Goal: Navigation & Orientation: Find specific page/section

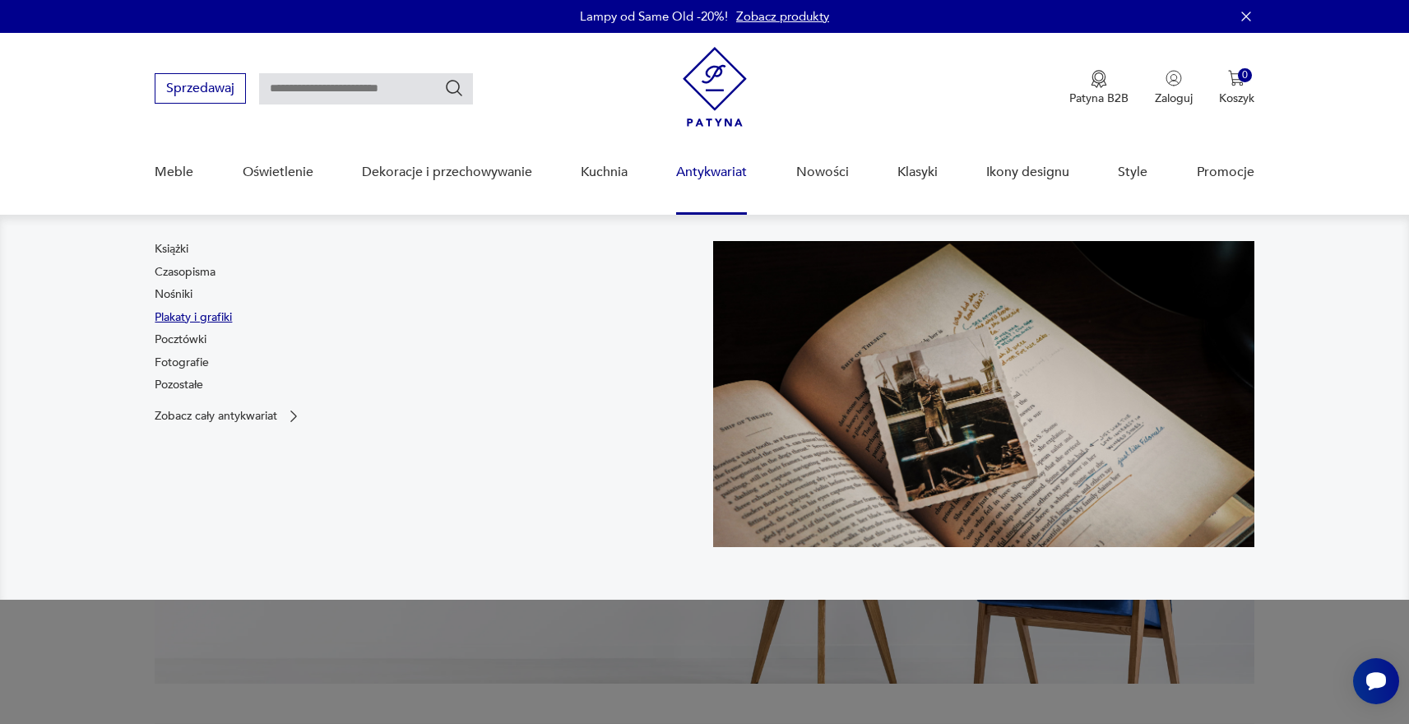
click at [202, 317] on link "Plakaty i grafiki" at bounding box center [193, 317] width 77 height 16
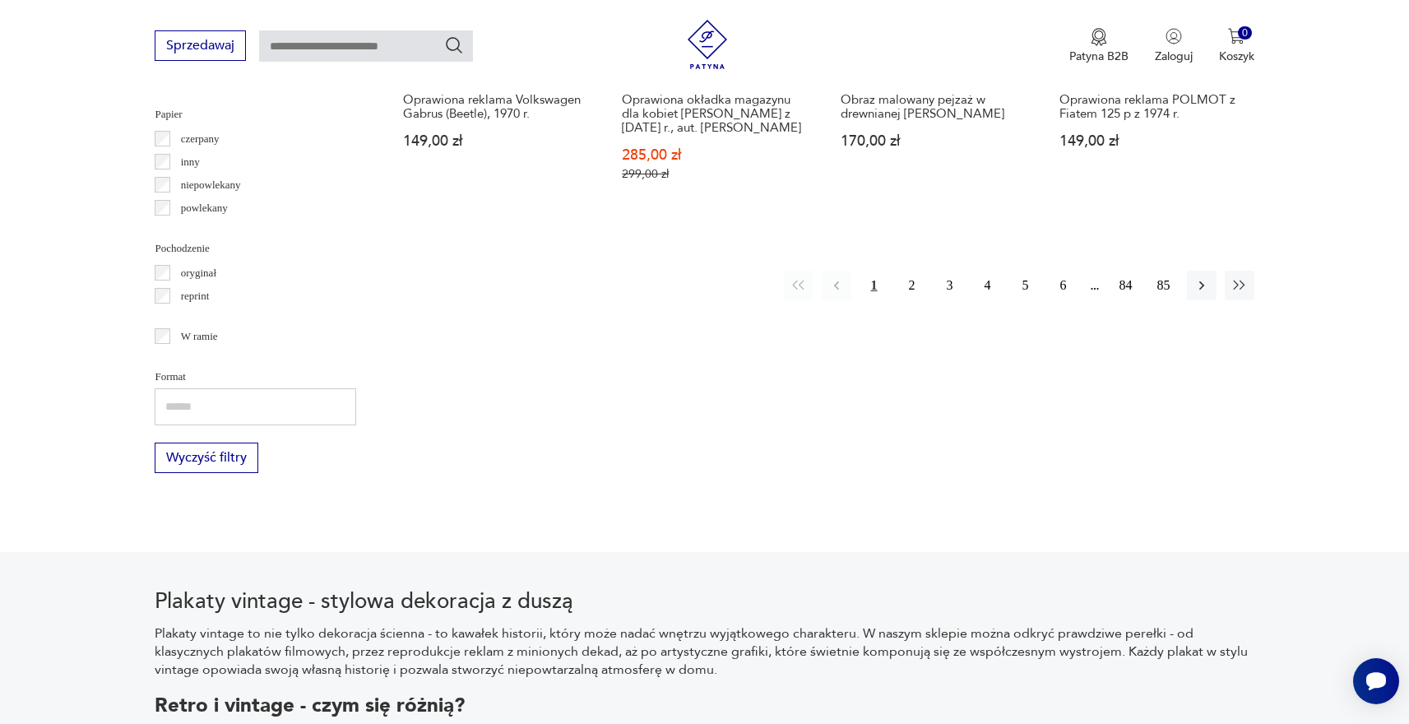
scroll to position [1871, 0]
click at [903, 270] on button "2" at bounding box center [913, 285] width 30 height 30
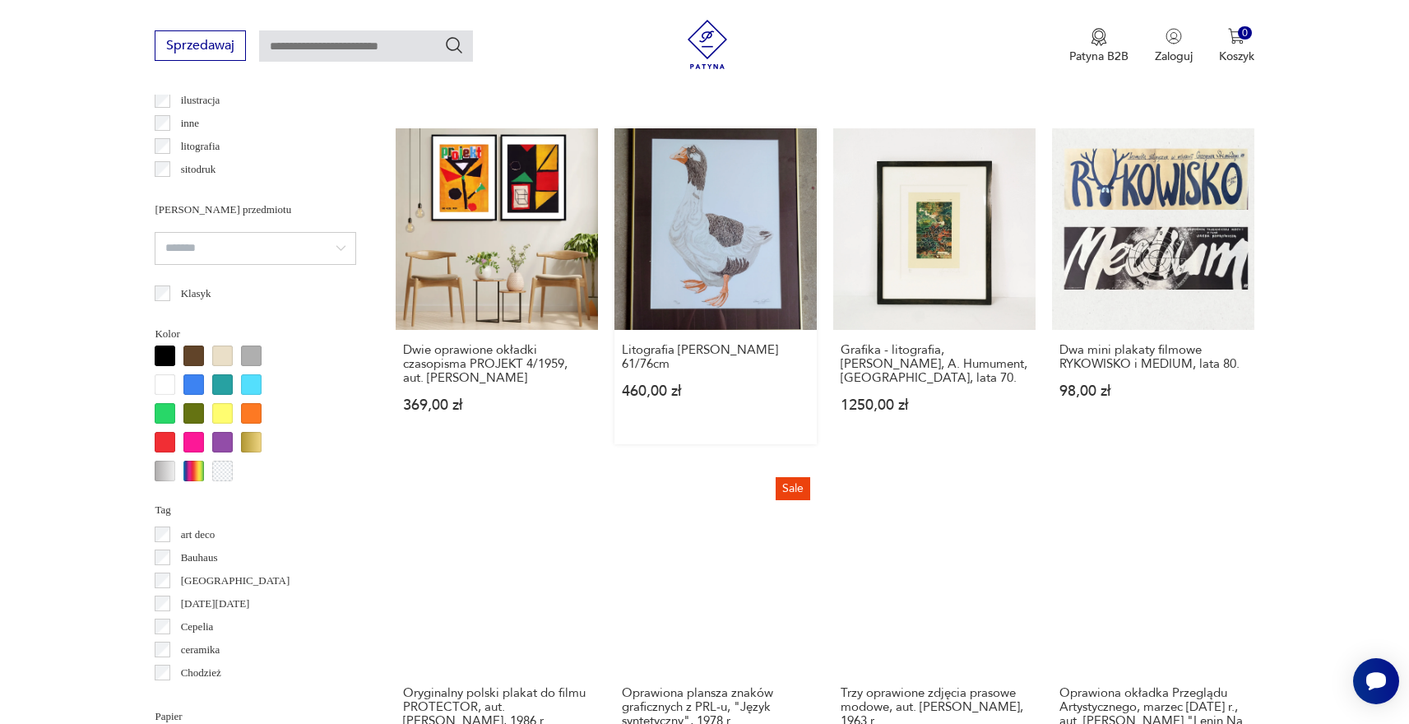
scroll to position [1511, 0]
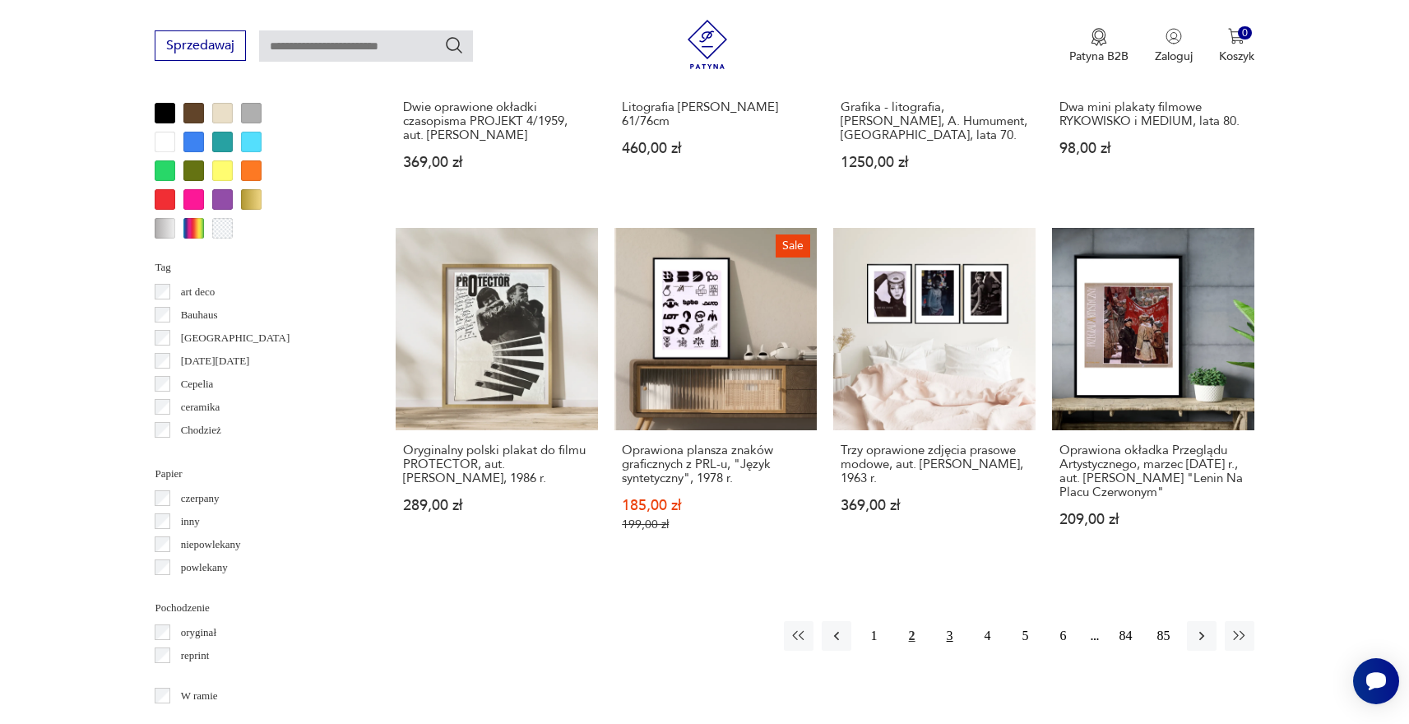
click at [947, 642] on button "3" at bounding box center [950, 636] width 30 height 30
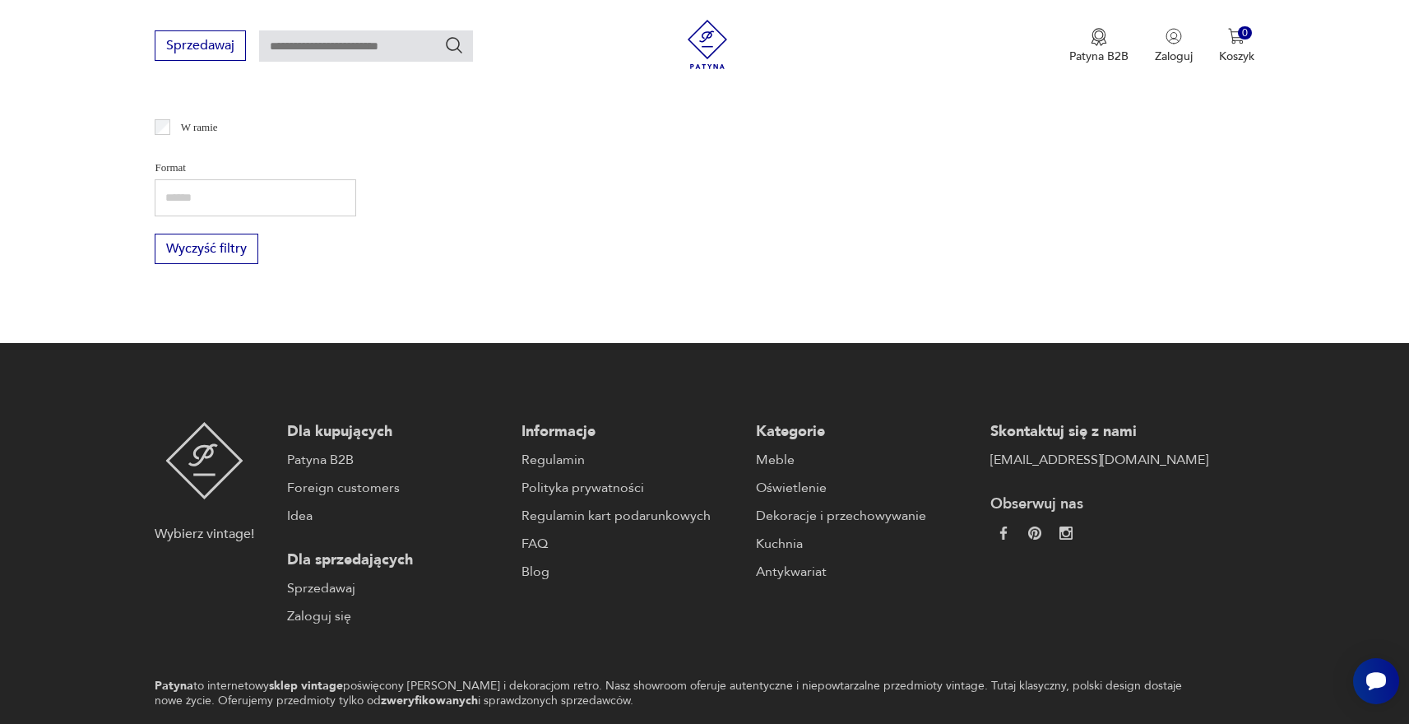
scroll to position [1756, 0]
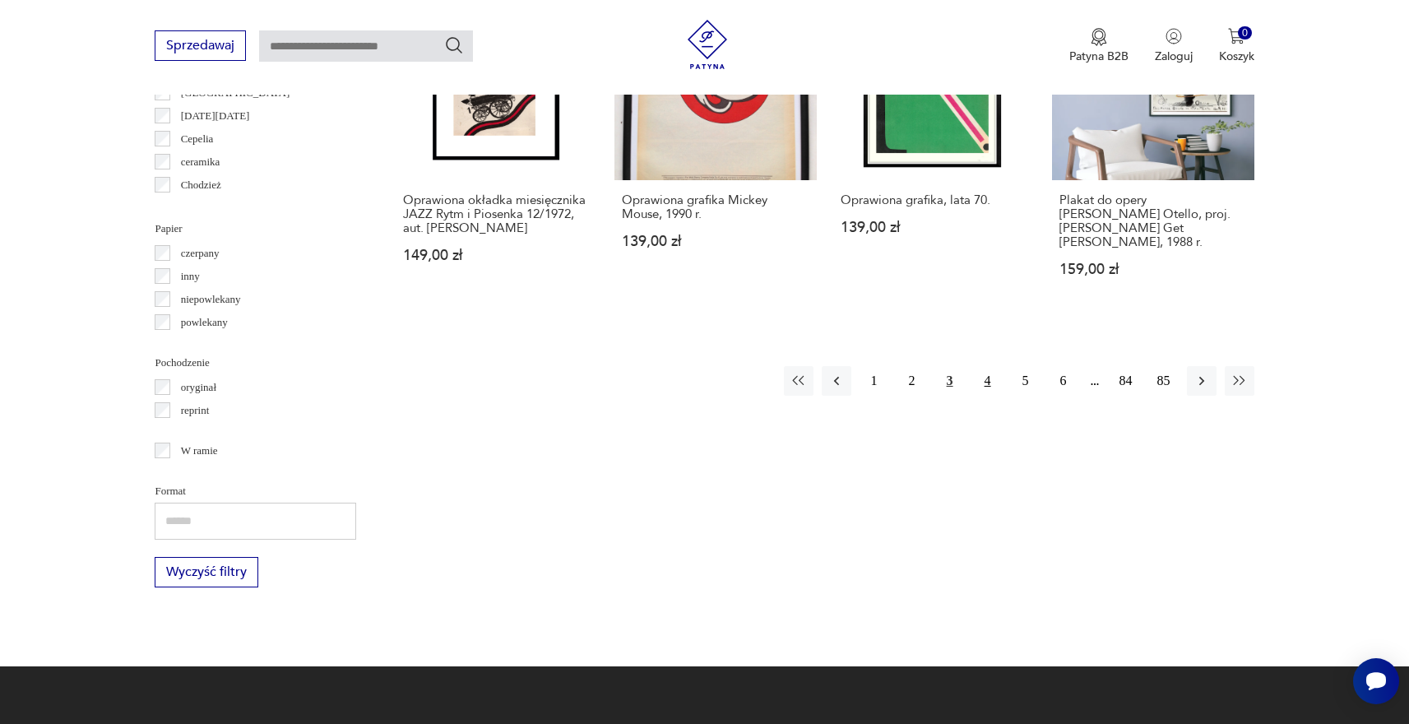
click at [979, 369] on button "4" at bounding box center [988, 381] width 30 height 30
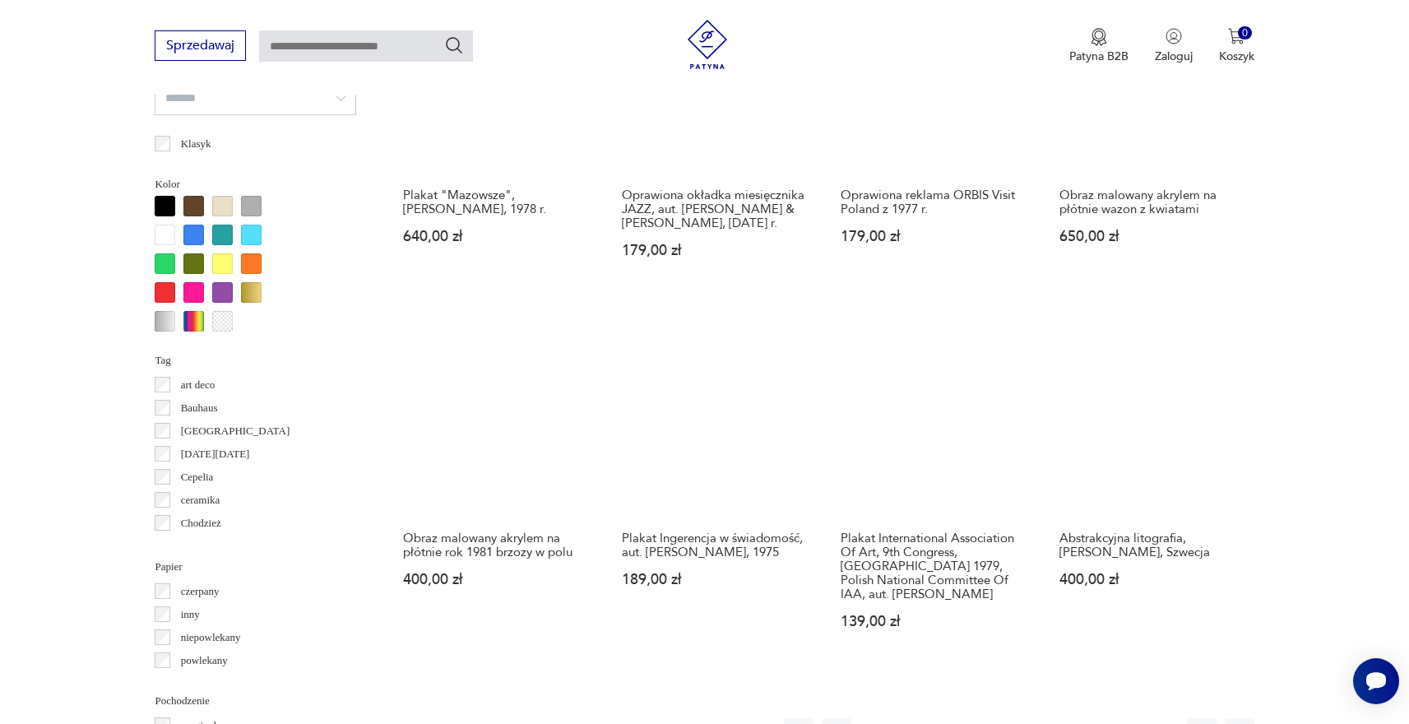
scroll to position [1480, 0]
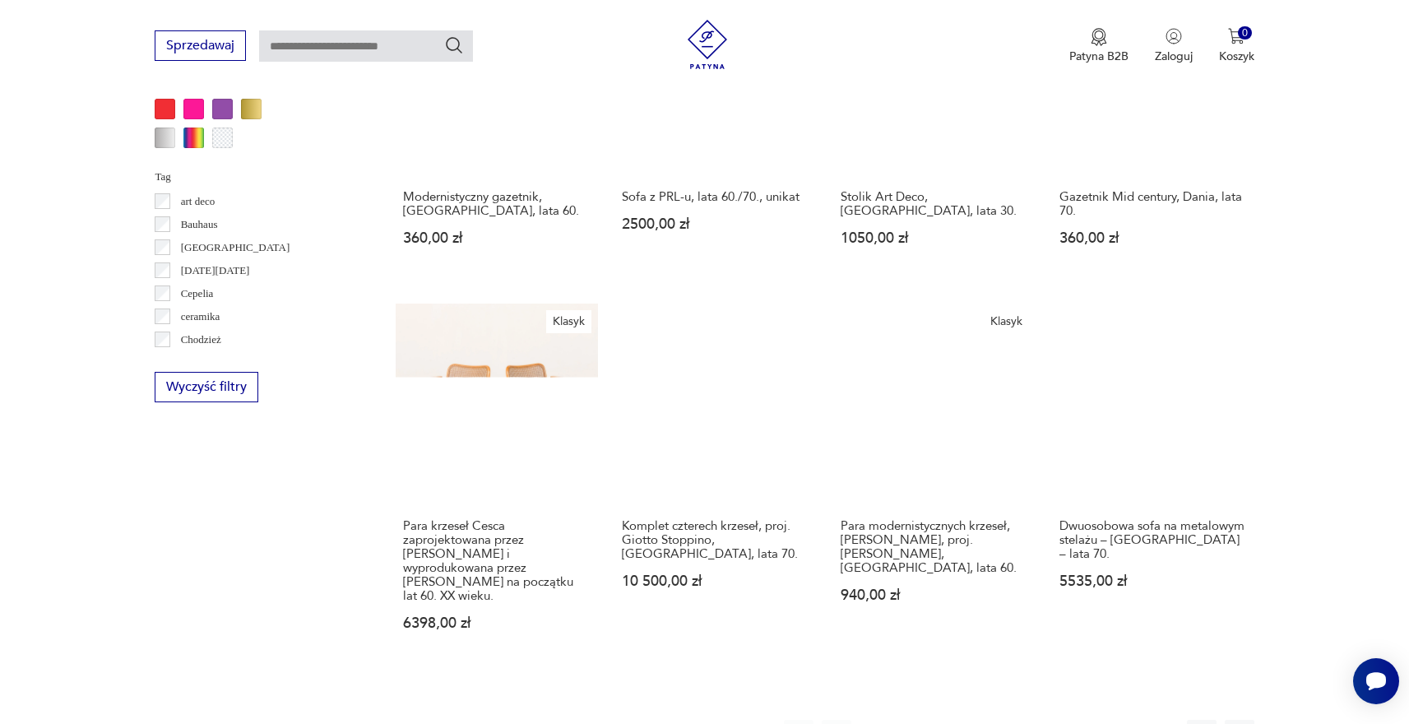
scroll to position [1446, 0]
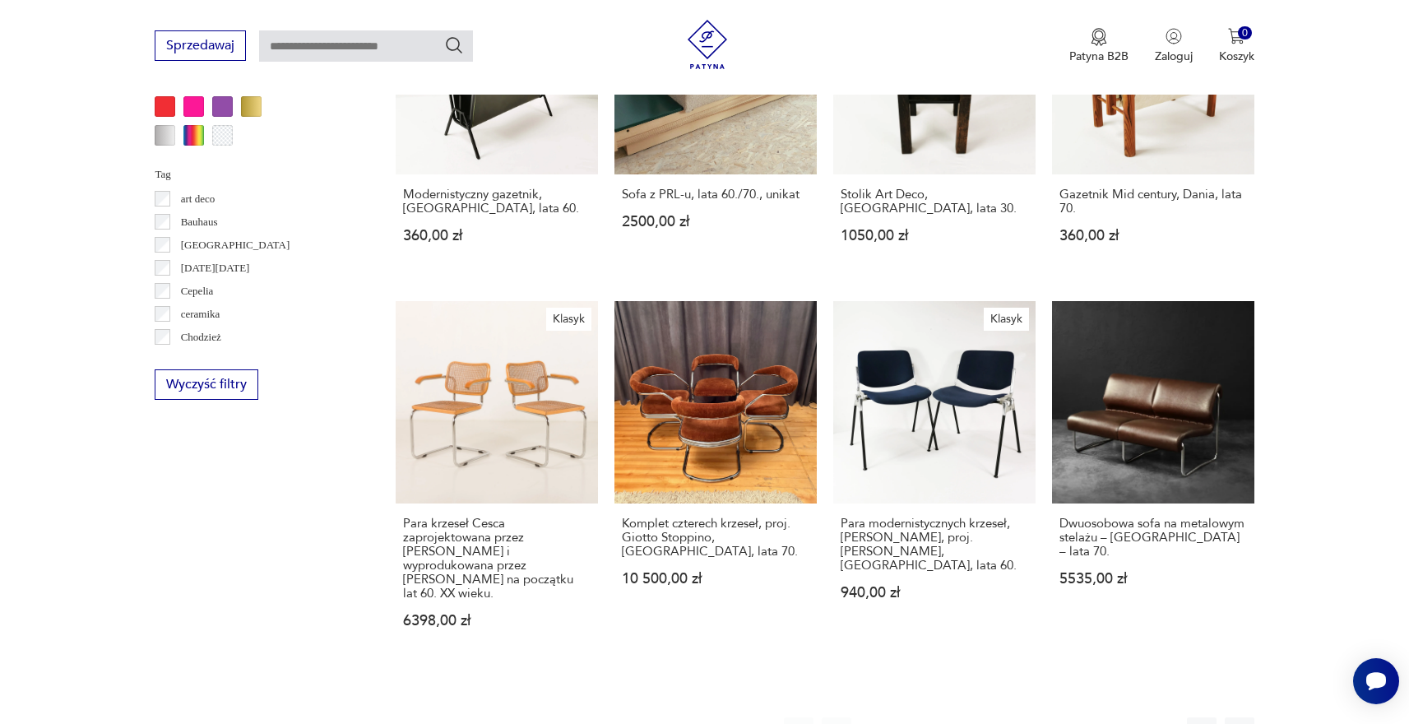
click at [913, 717] on button "2" at bounding box center [913, 732] width 30 height 30
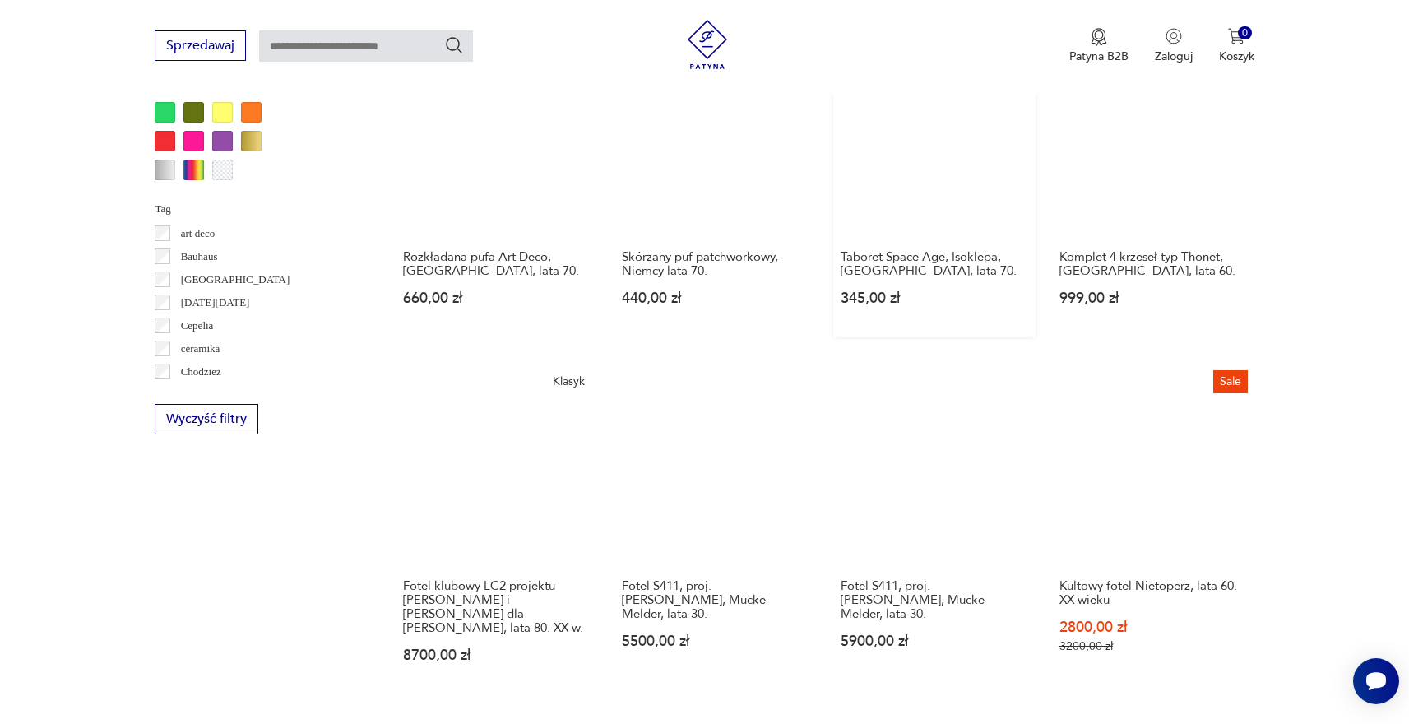
scroll to position [1497, 0]
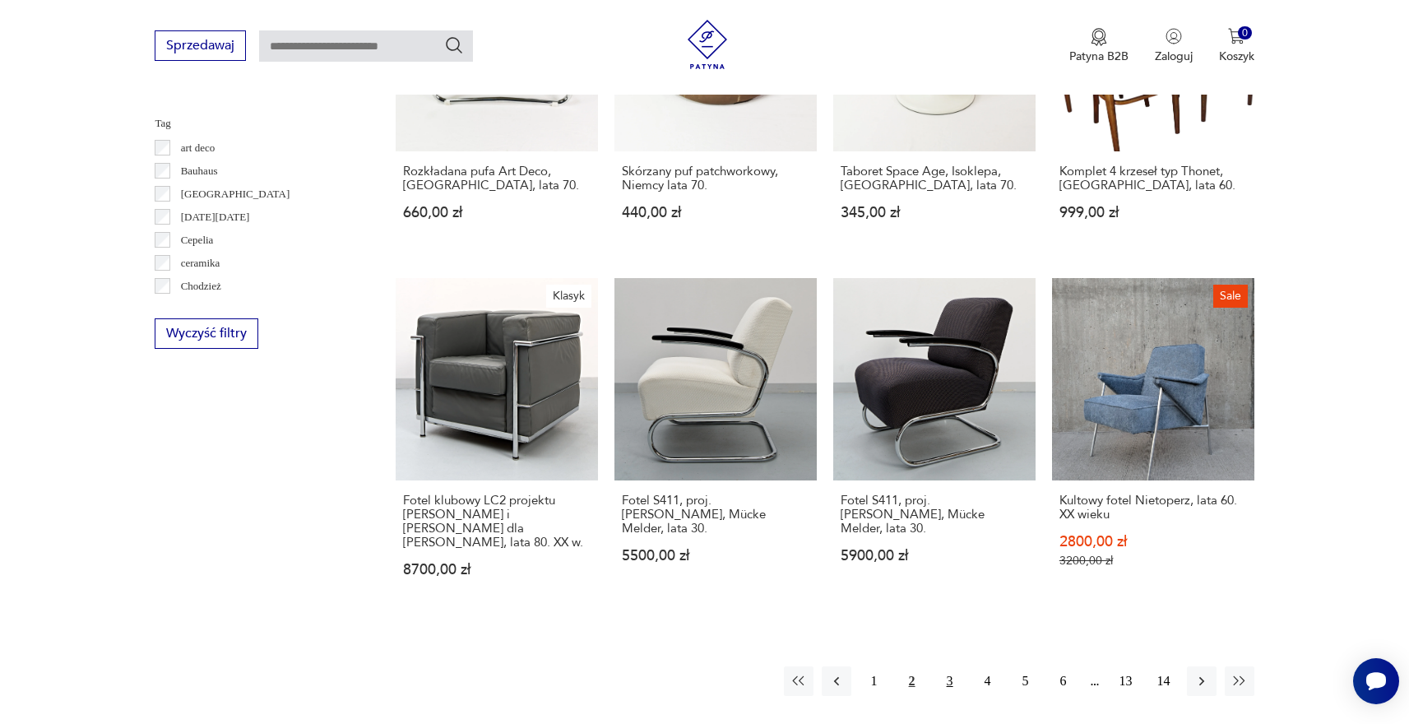
click at [944, 666] on button "3" at bounding box center [950, 681] width 30 height 30
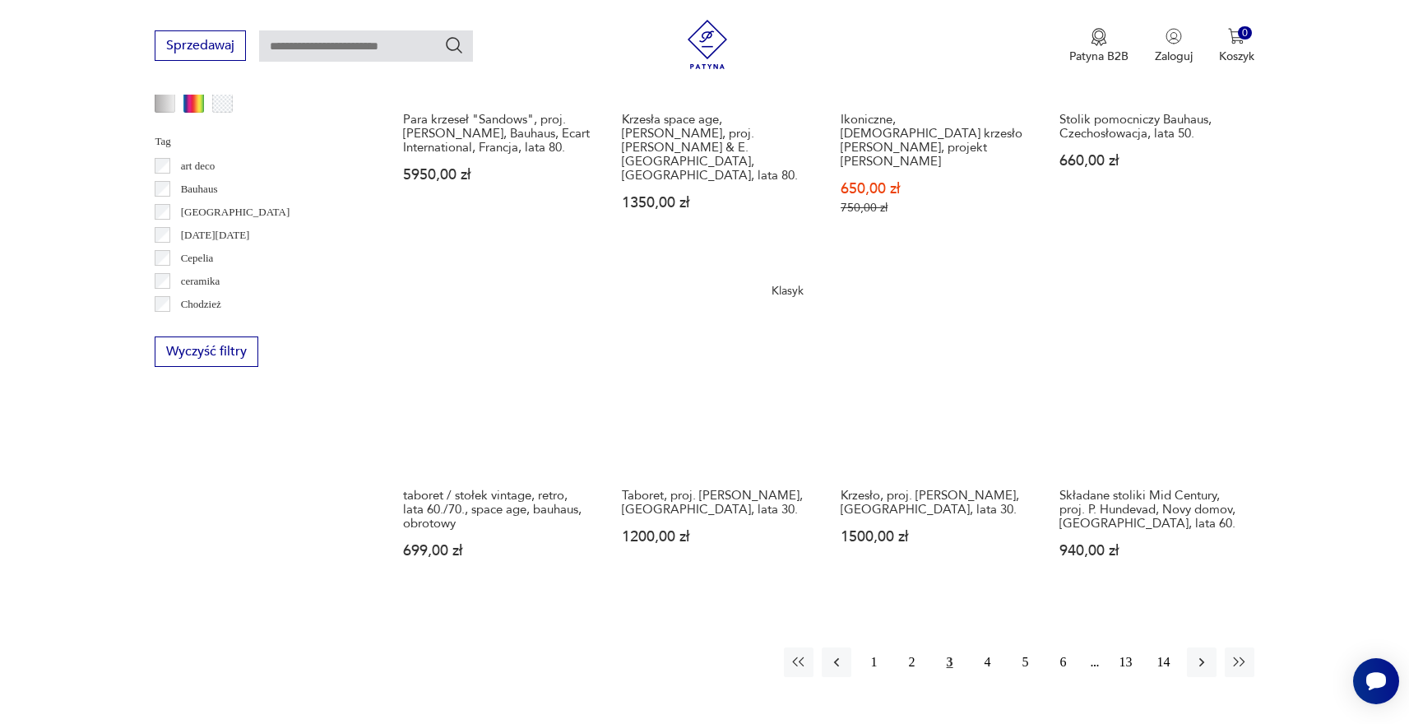
scroll to position [1453, 0]
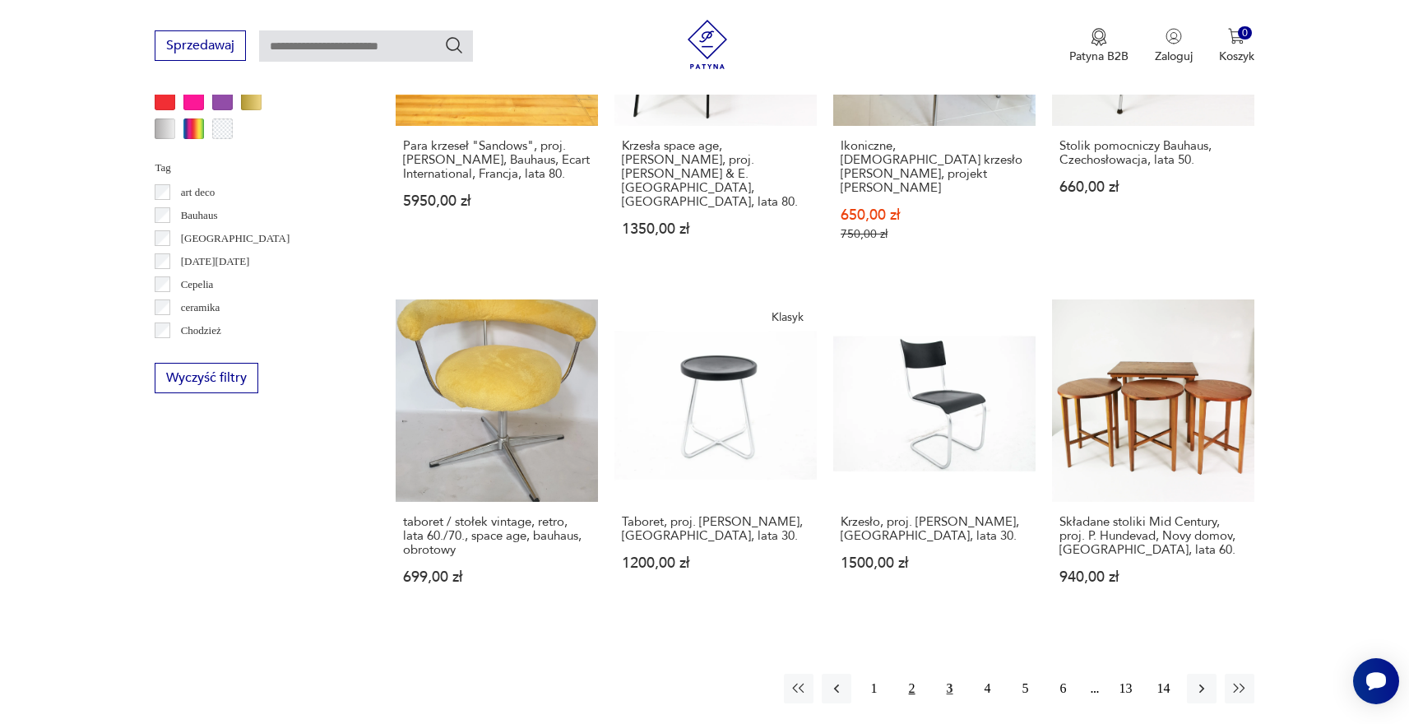
click at [910, 679] on button "2" at bounding box center [913, 689] width 30 height 30
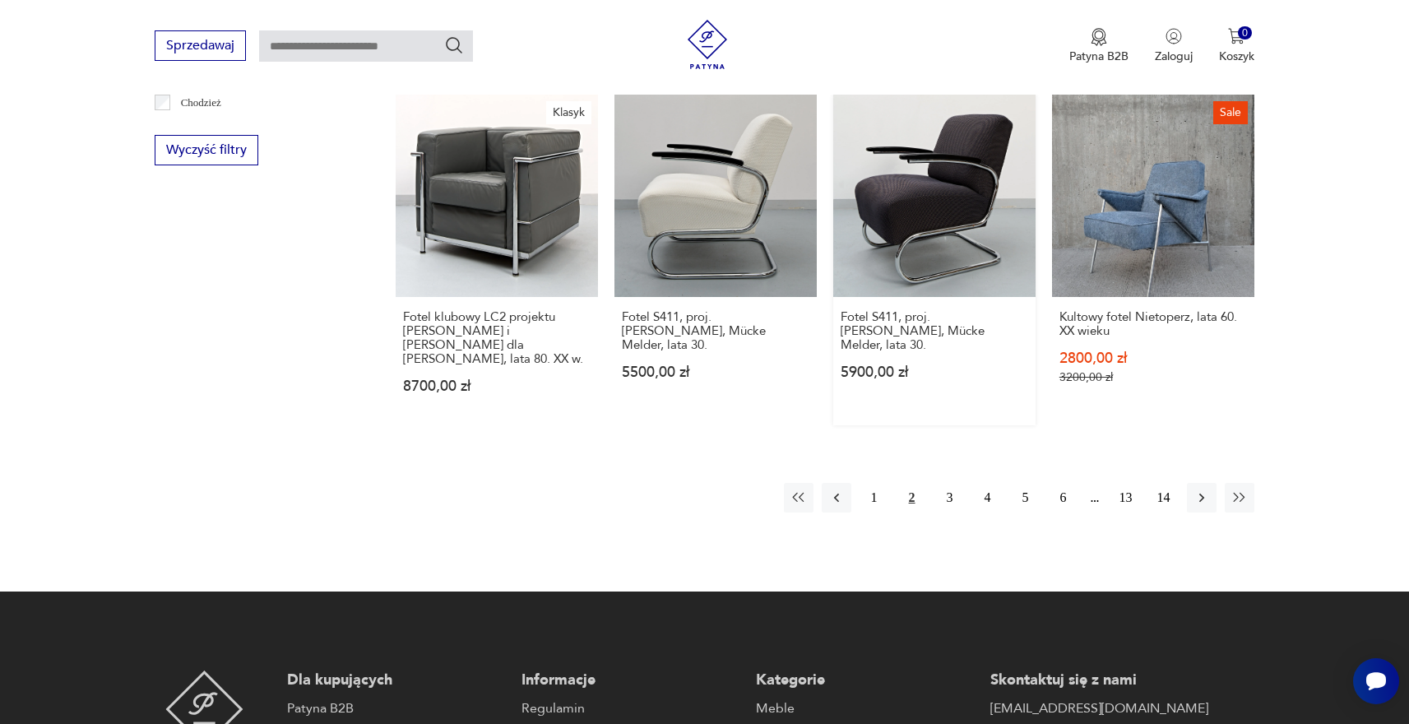
scroll to position [1654, 0]
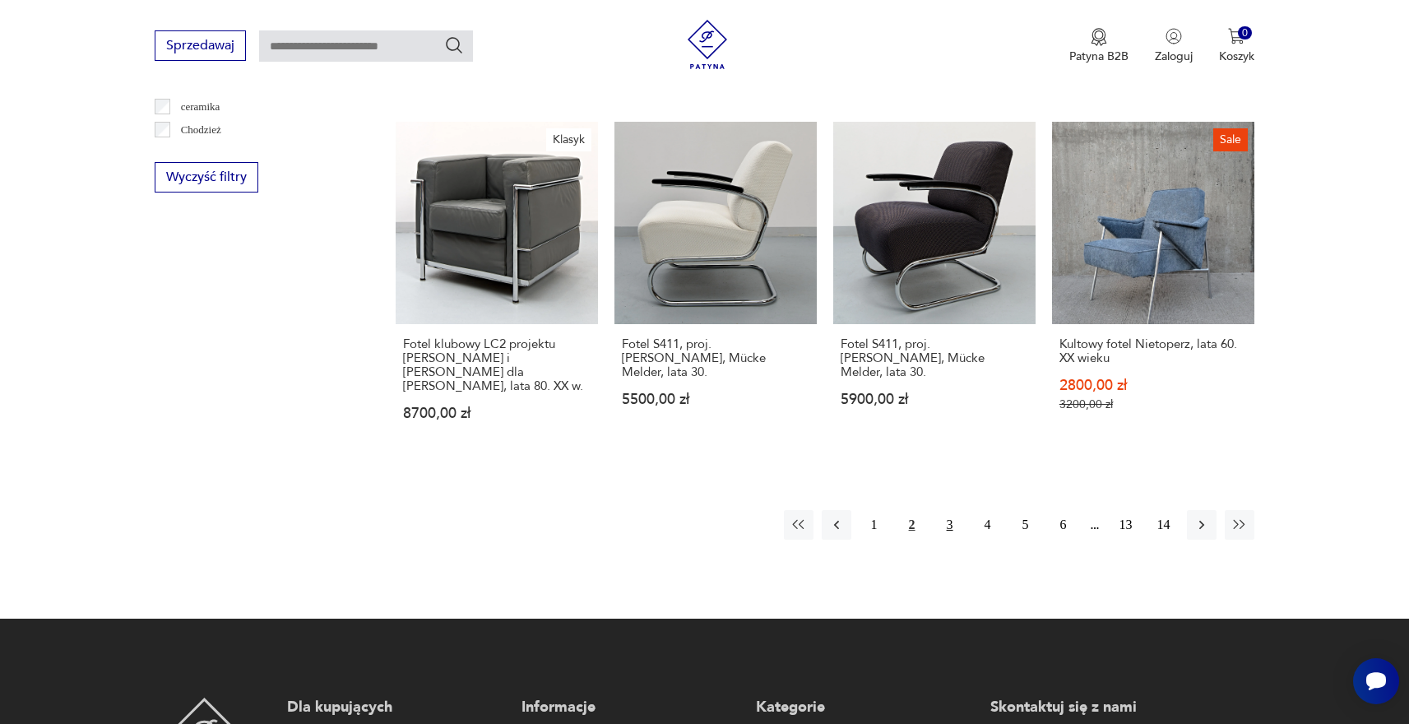
click at [950, 510] on button "3" at bounding box center [950, 525] width 30 height 30
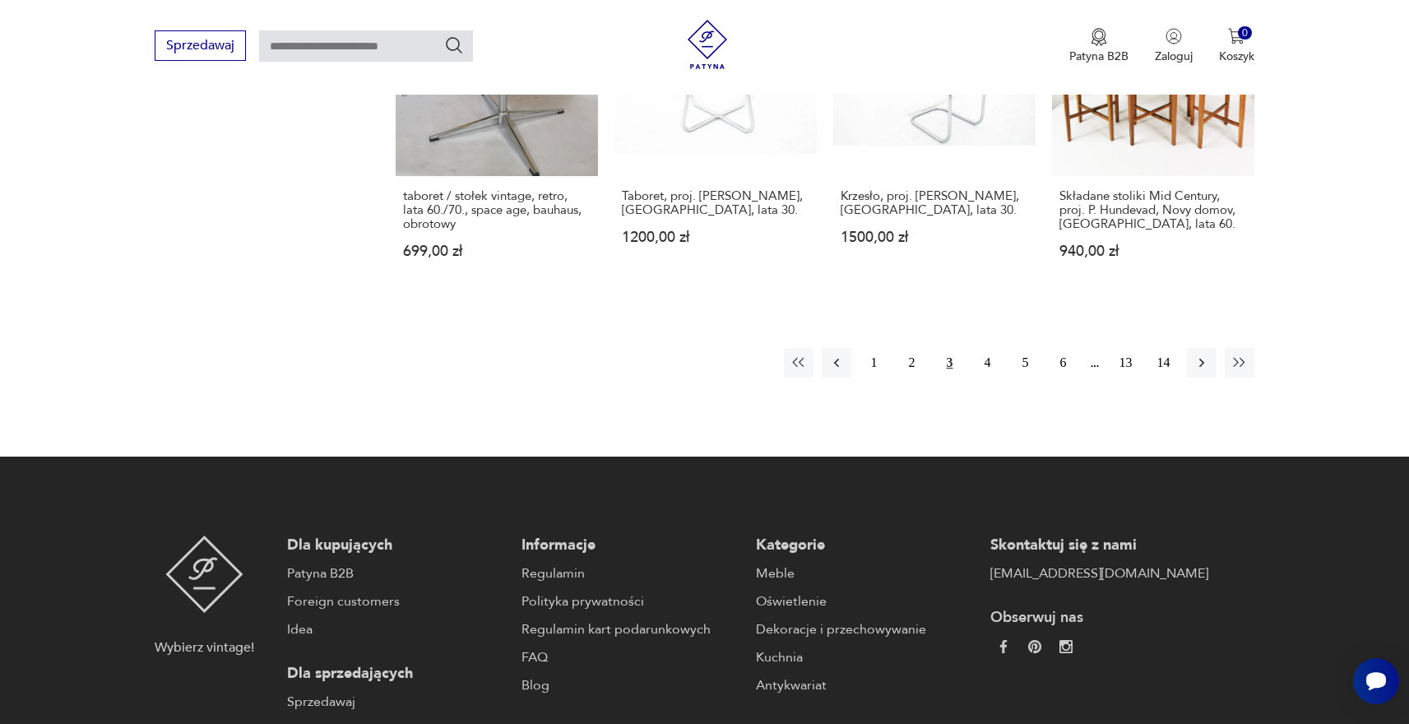
scroll to position [1783, 0]
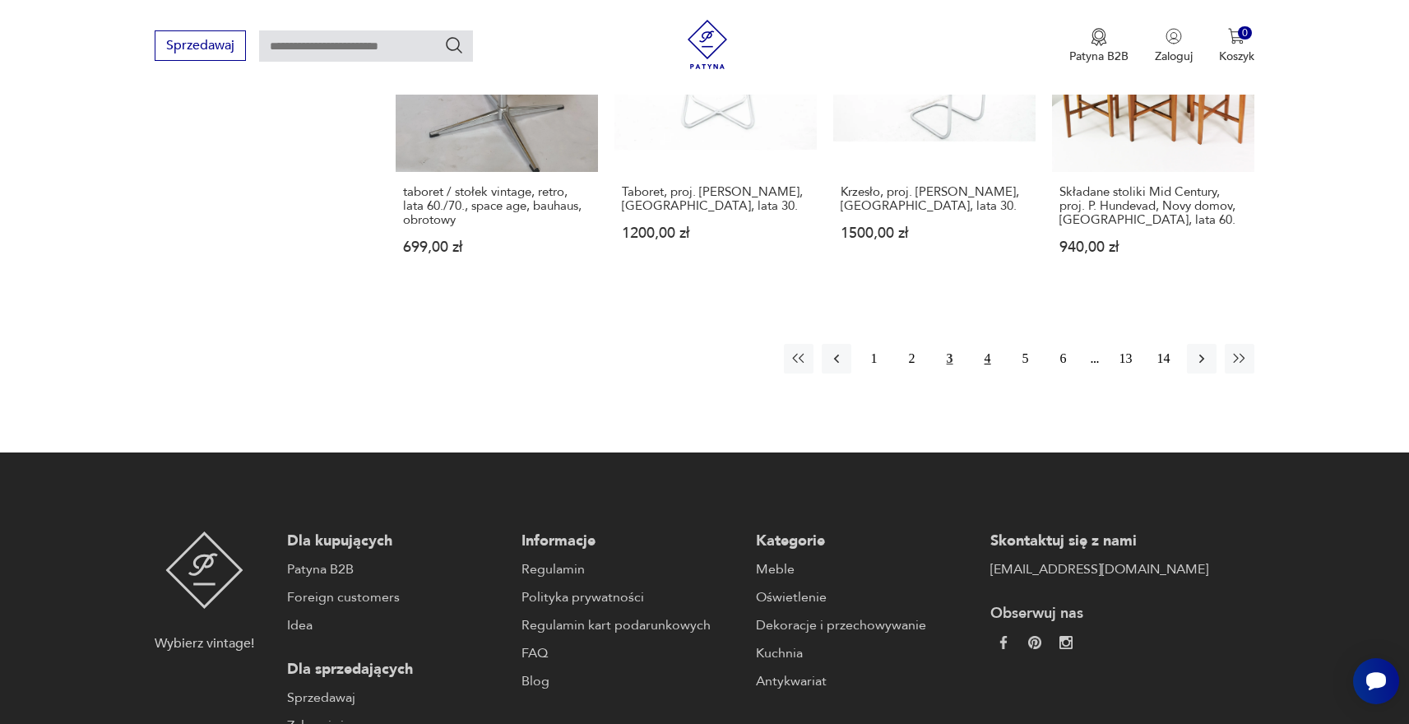
click at [997, 353] on button "4" at bounding box center [988, 359] width 30 height 30
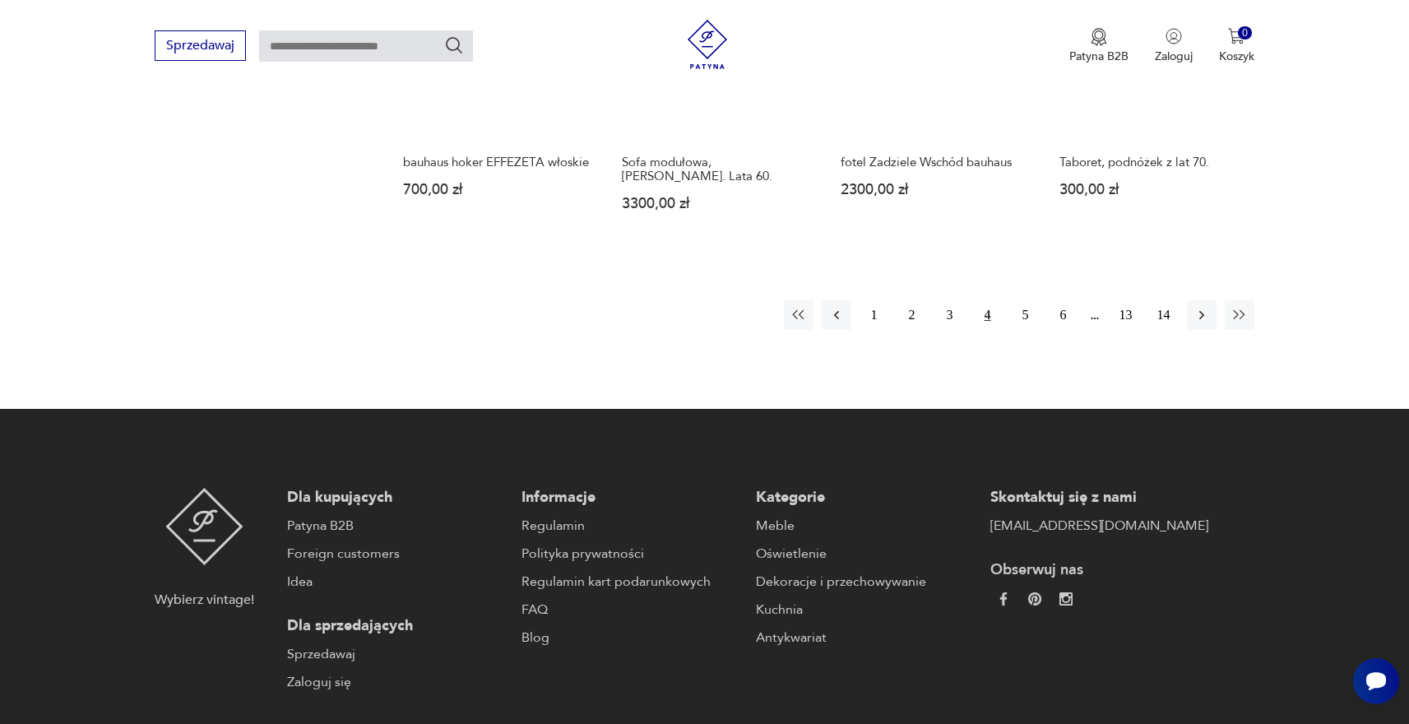
scroll to position [1811, 0]
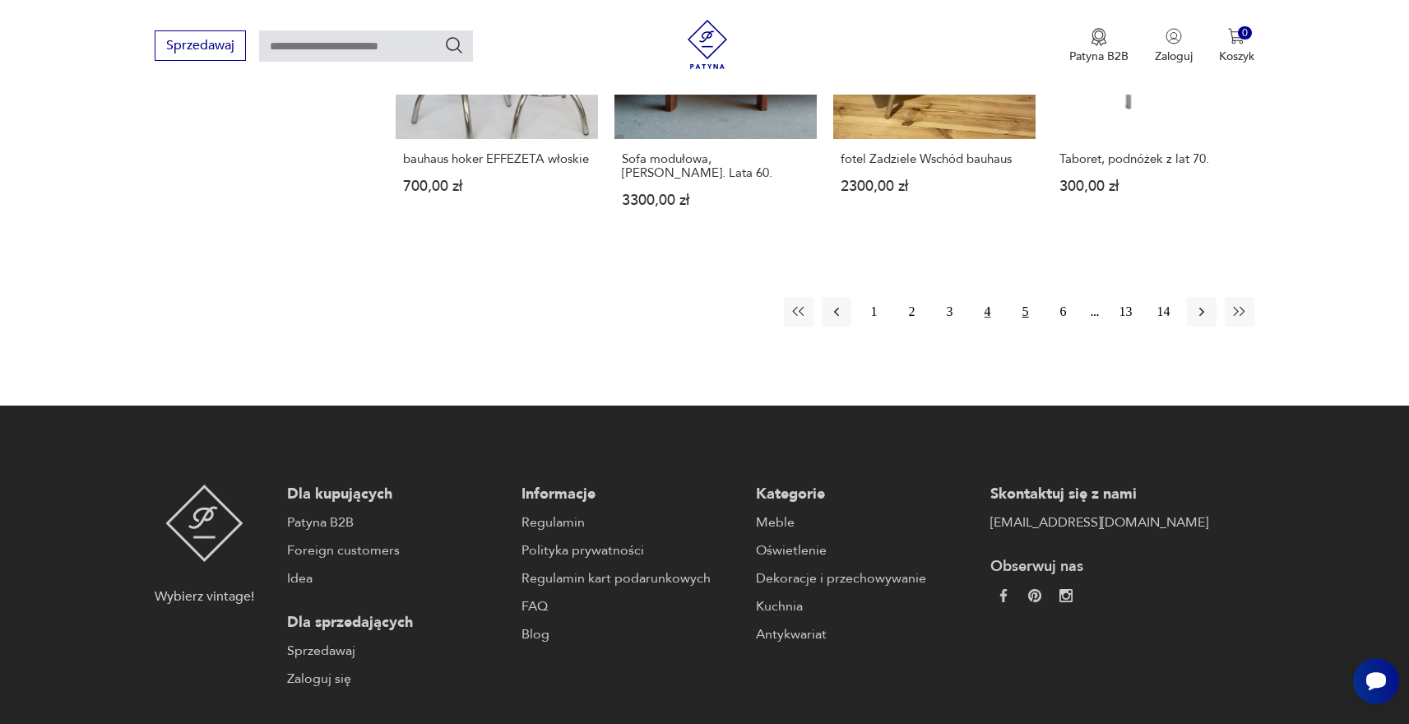
click at [1014, 297] on button "5" at bounding box center [1026, 312] width 30 height 30
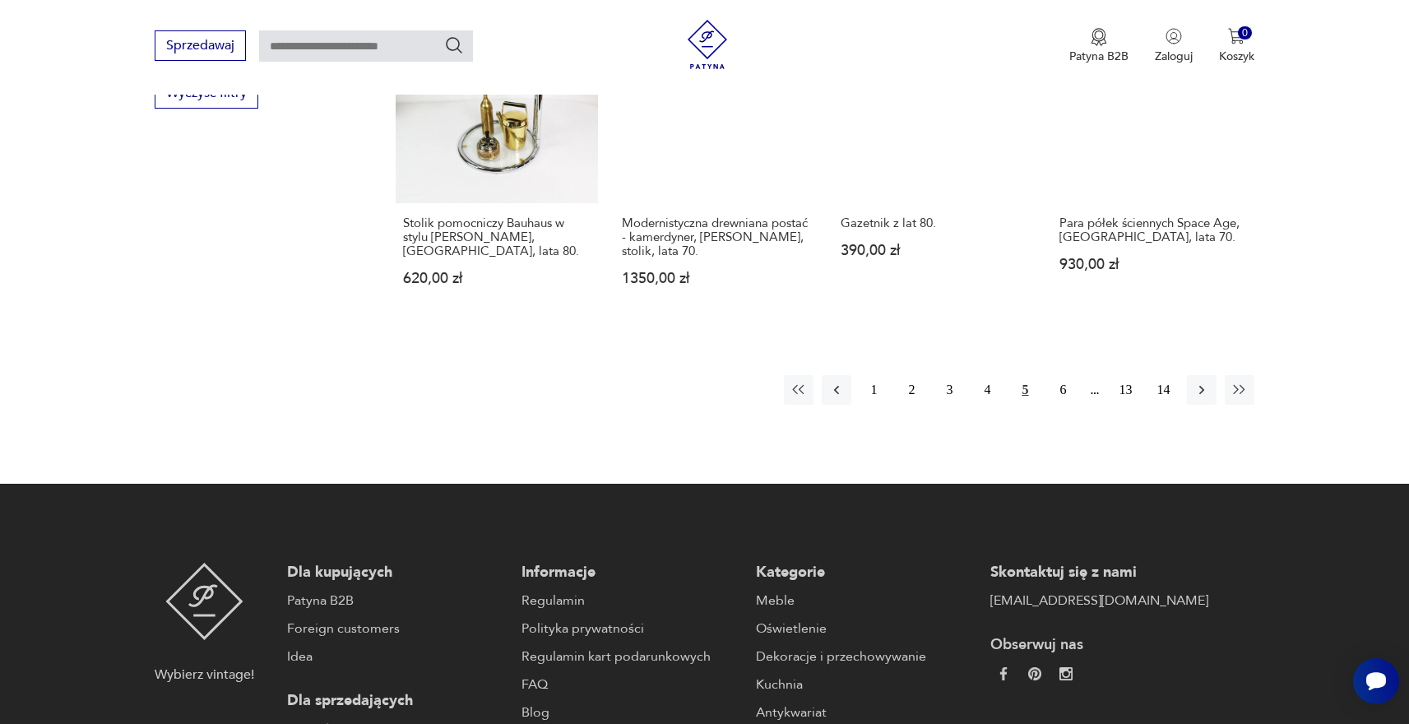
scroll to position [1794, 0]
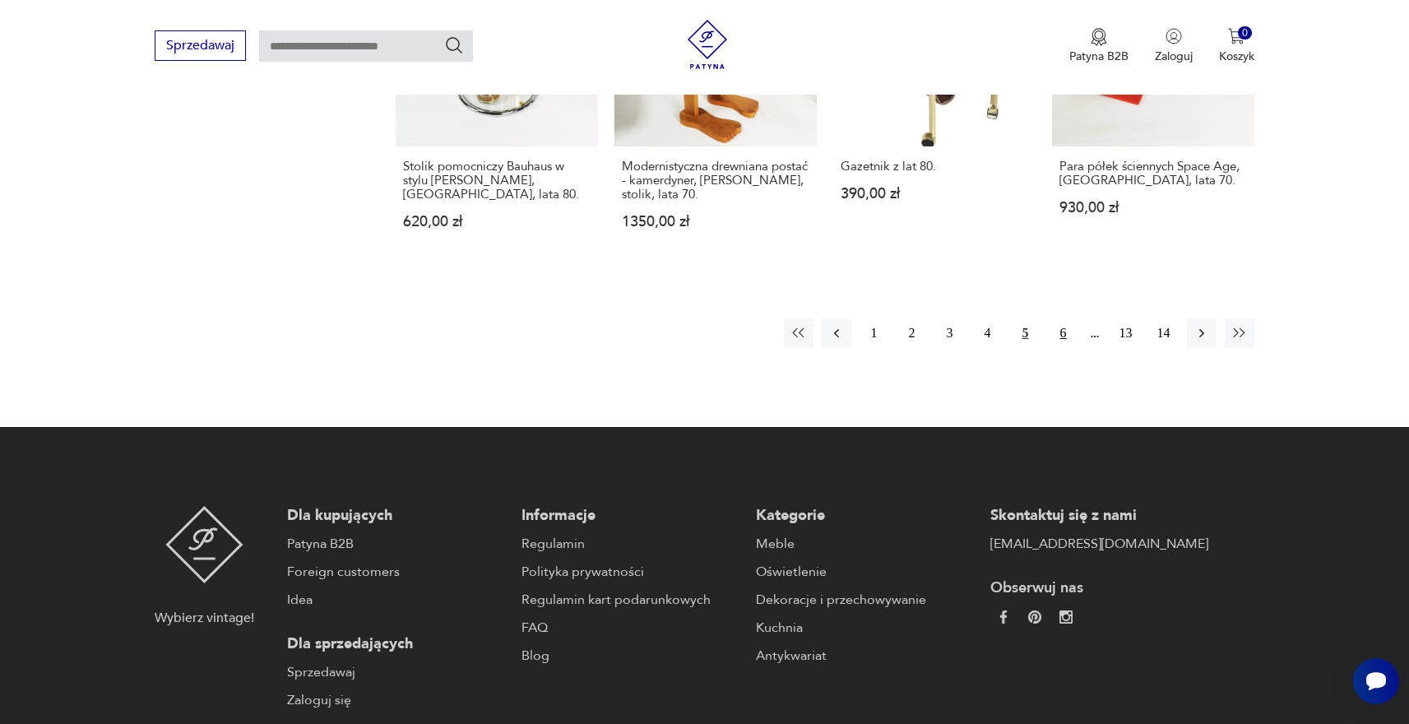
click at [1056, 321] on button "6" at bounding box center [1064, 333] width 30 height 30
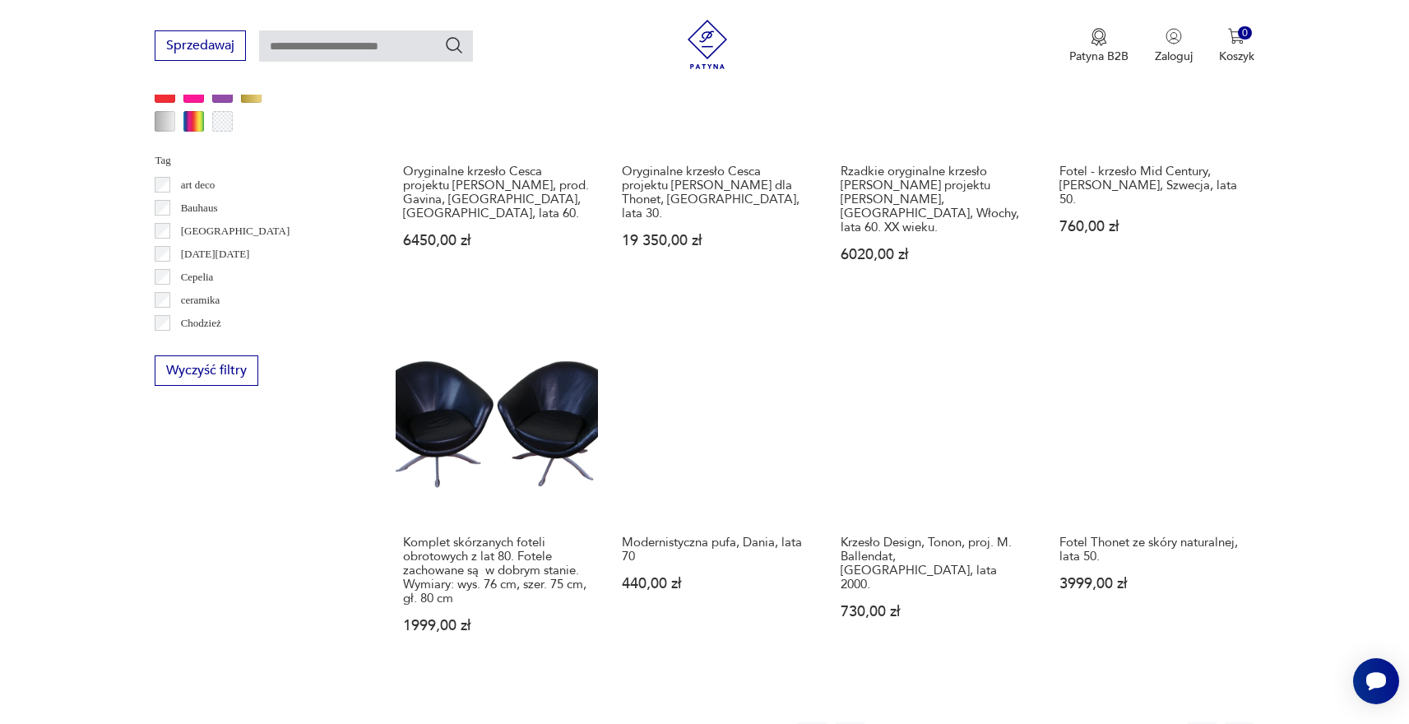
scroll to position [1669, 0]
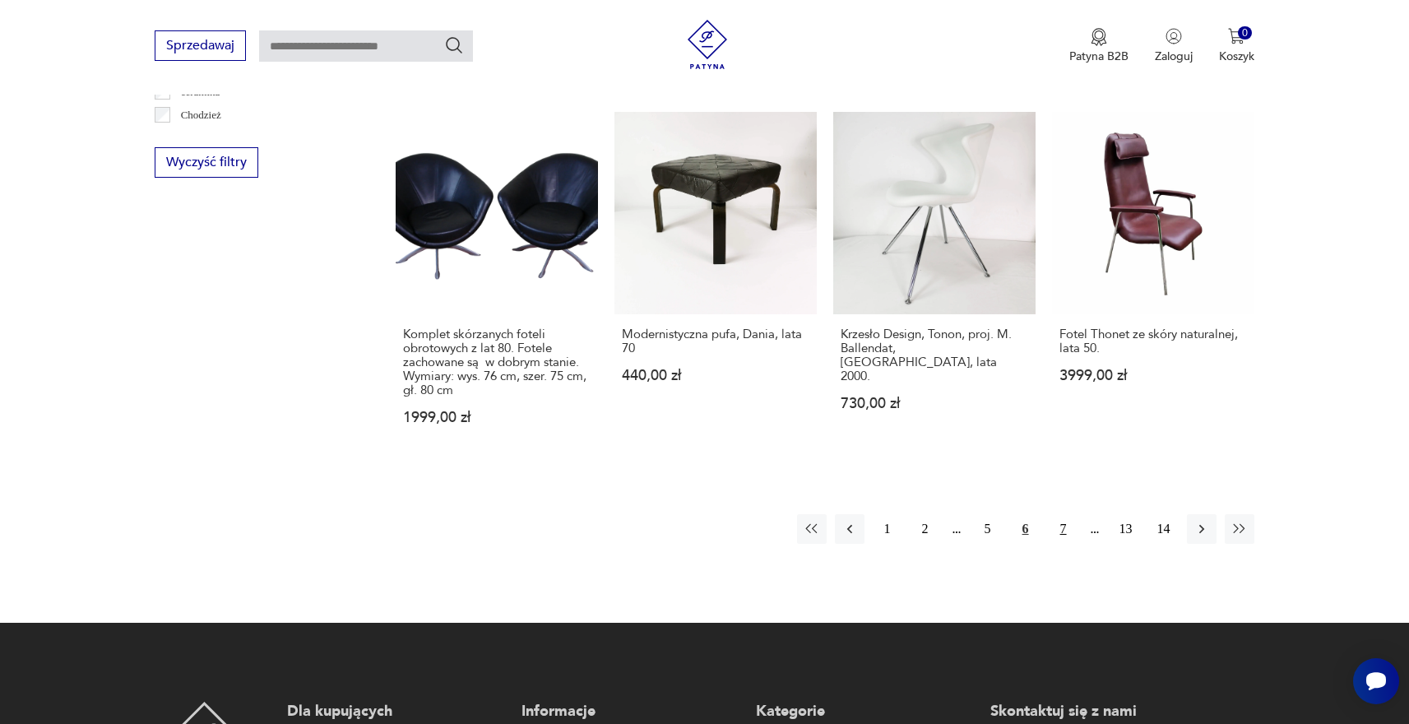
click at [1061, 514] on button "7" at bounding box center [1064, 529] width 30 height 30
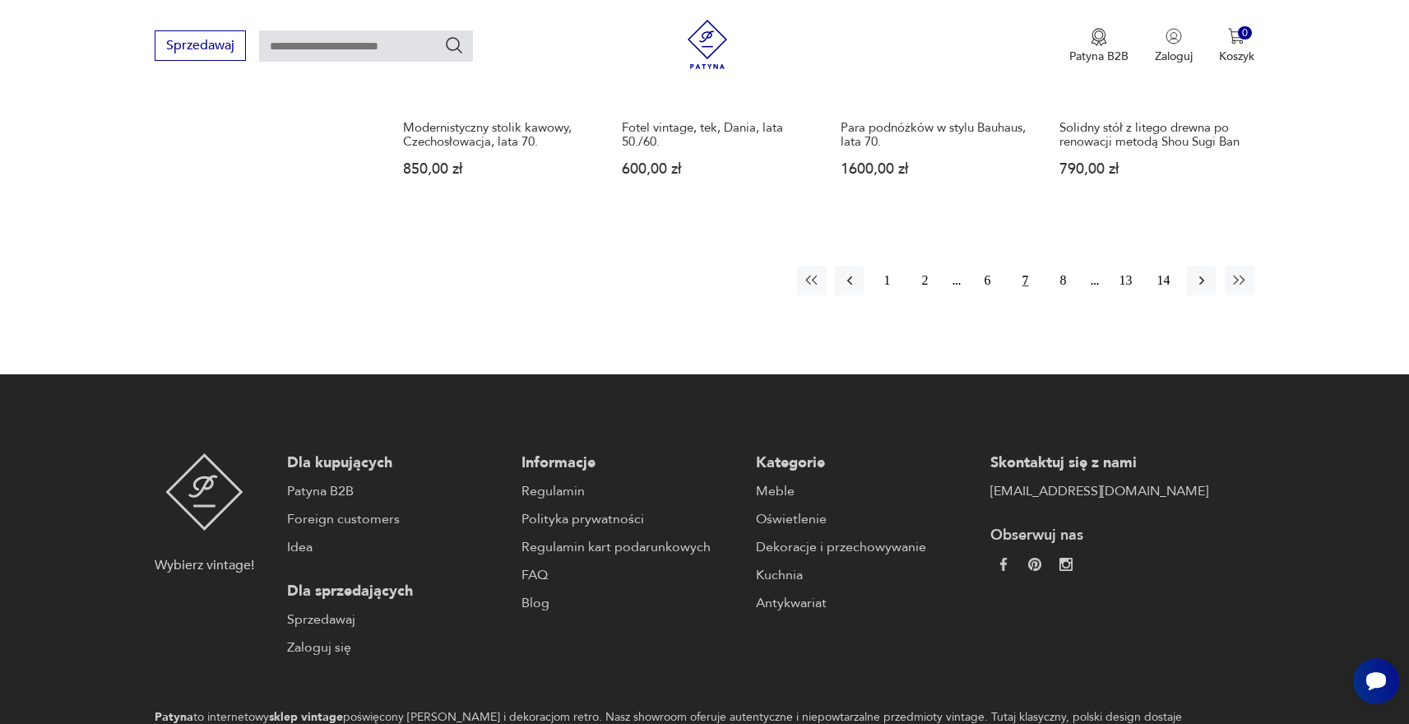
scroll to position [1963, 0]
